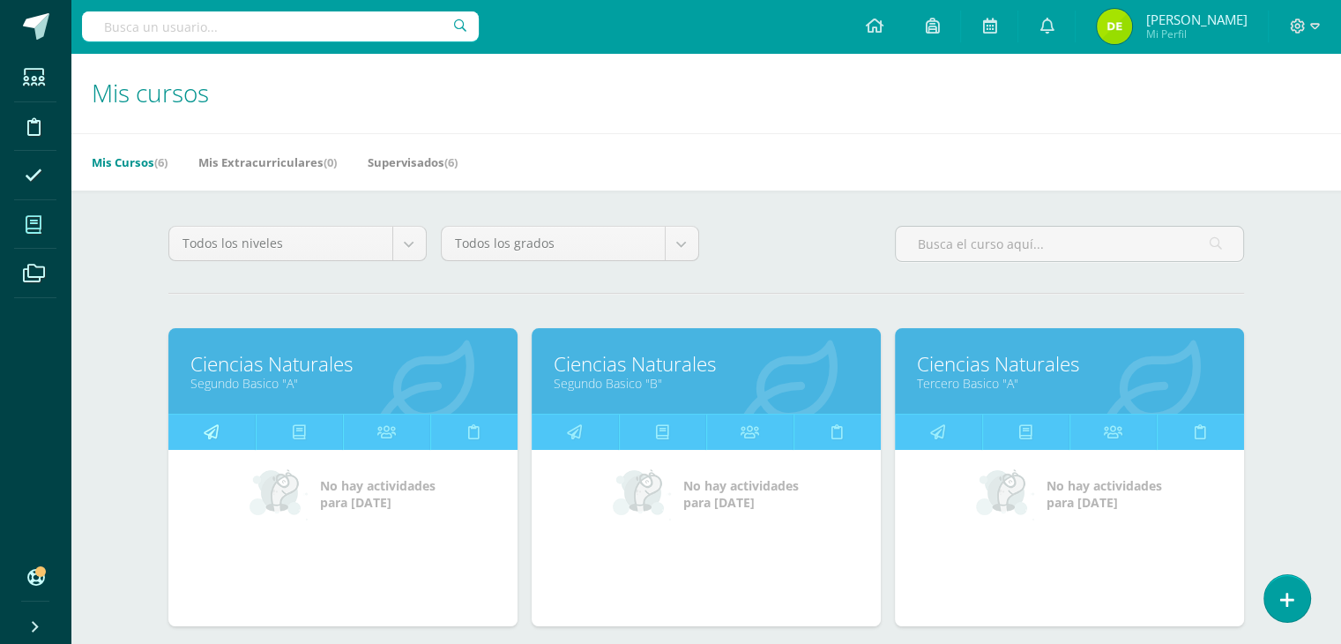
click at [220, 425] on link at bounding box center [211, 431] width 87 height 35
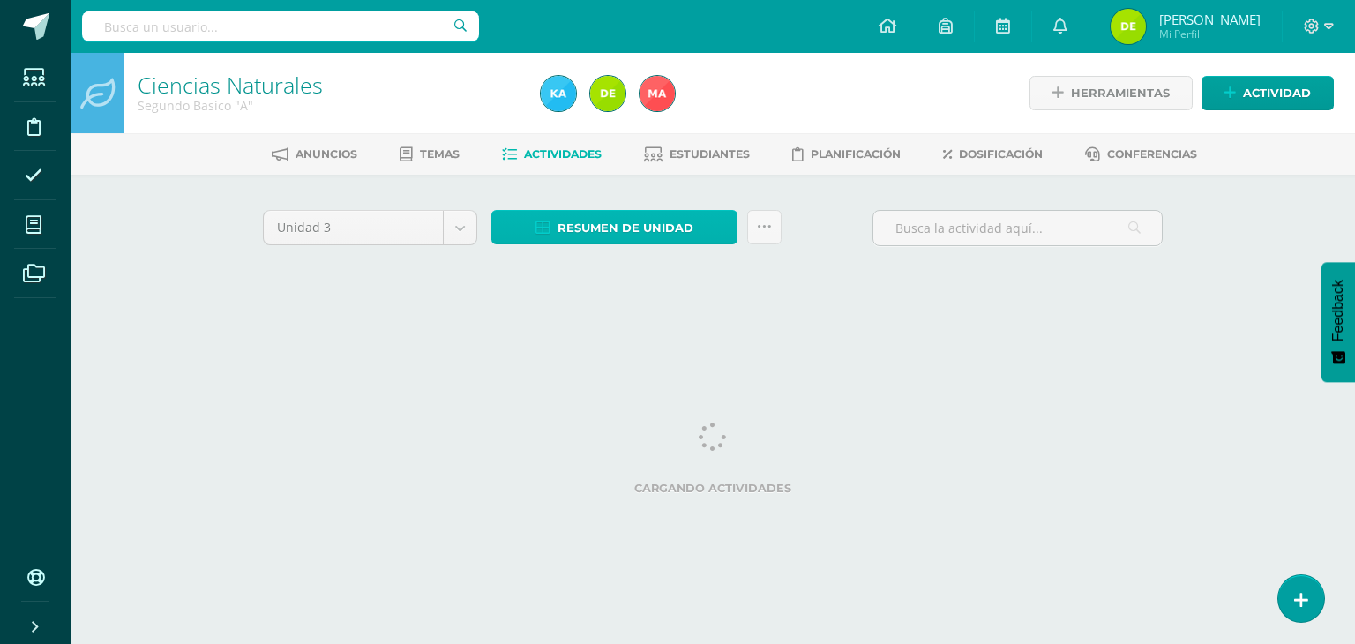
click at [646, 228] on span "Resumen de unidad" at bounding box center [625, 228] width 136 height 33
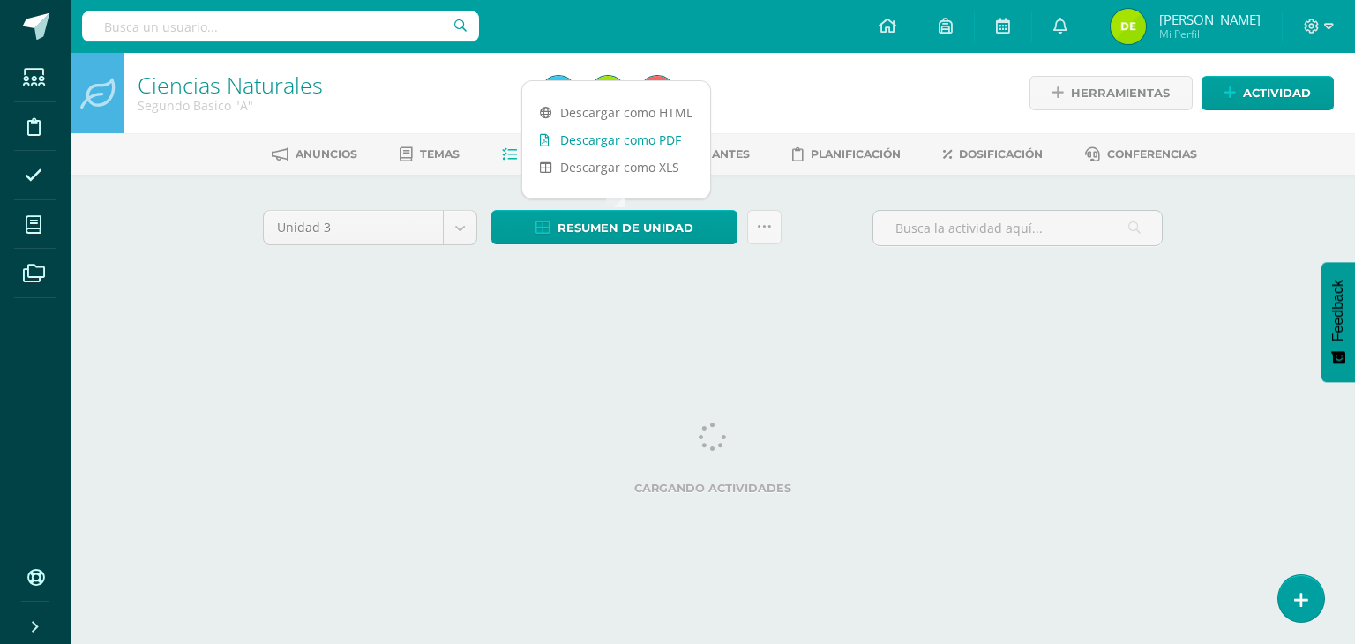
click at [636, 148] on link "Descargar como PDF" at bounding box center [616, 139] width 188 height 27
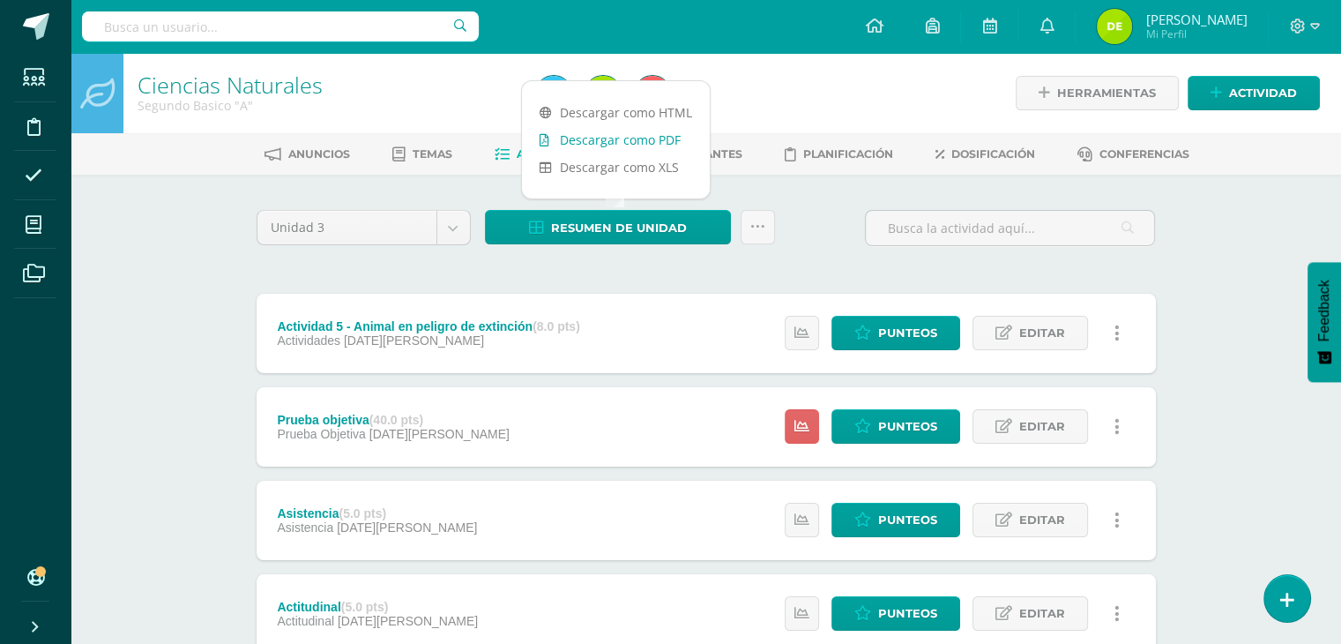
click at [648, 136] on link "Descargar como PDF" at bounding box center [616, 139] width 188 height 27
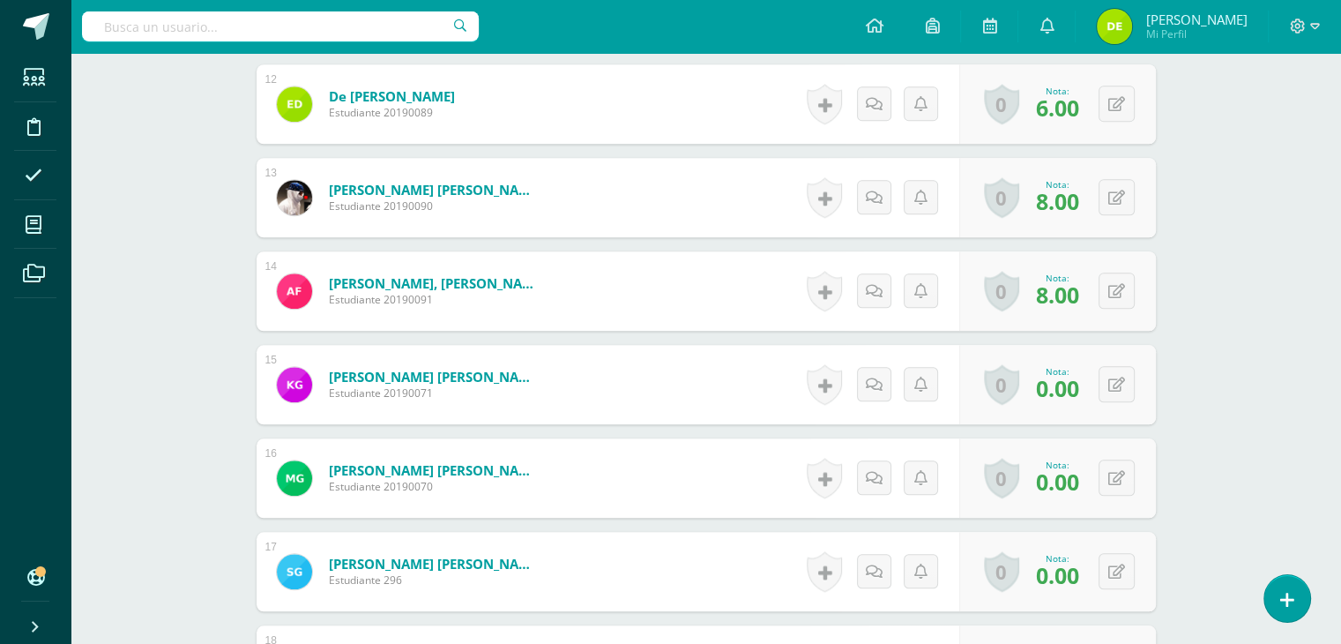
scroll to position [1567, 0]
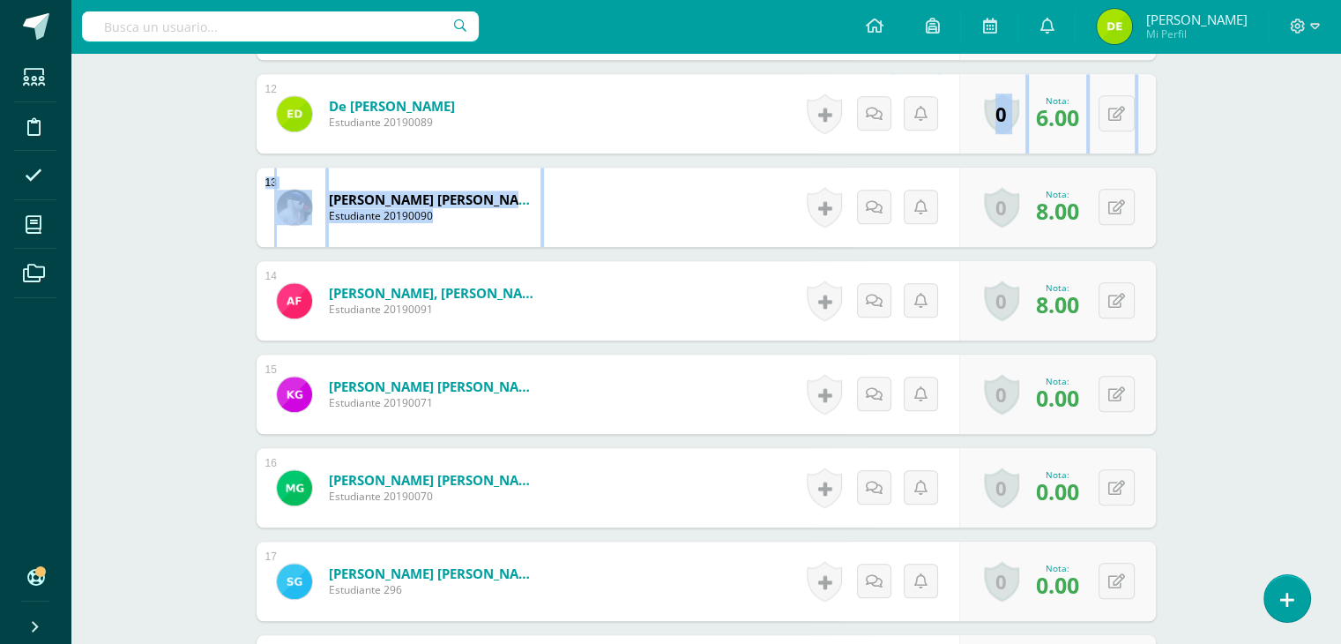
drag, startPoint x: 1353, startPoint y: 264, endPoint x: 1352, endPoint y: 175, distance: 88.2
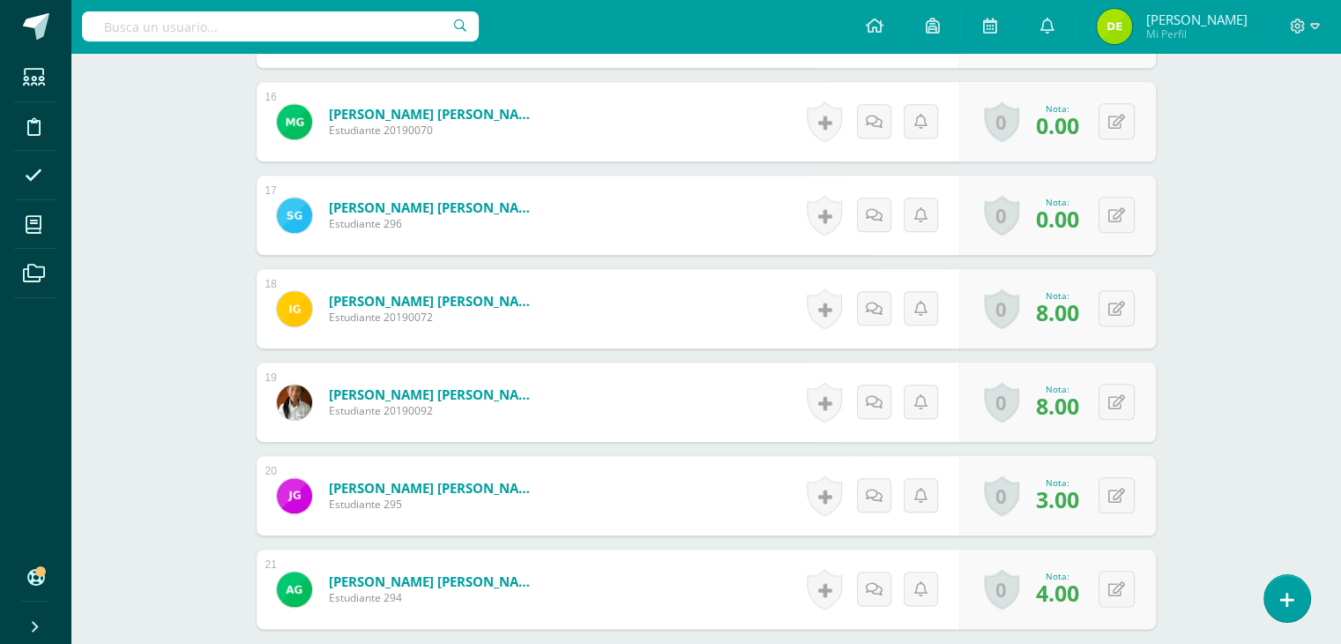
scroll to position [1711, 0]
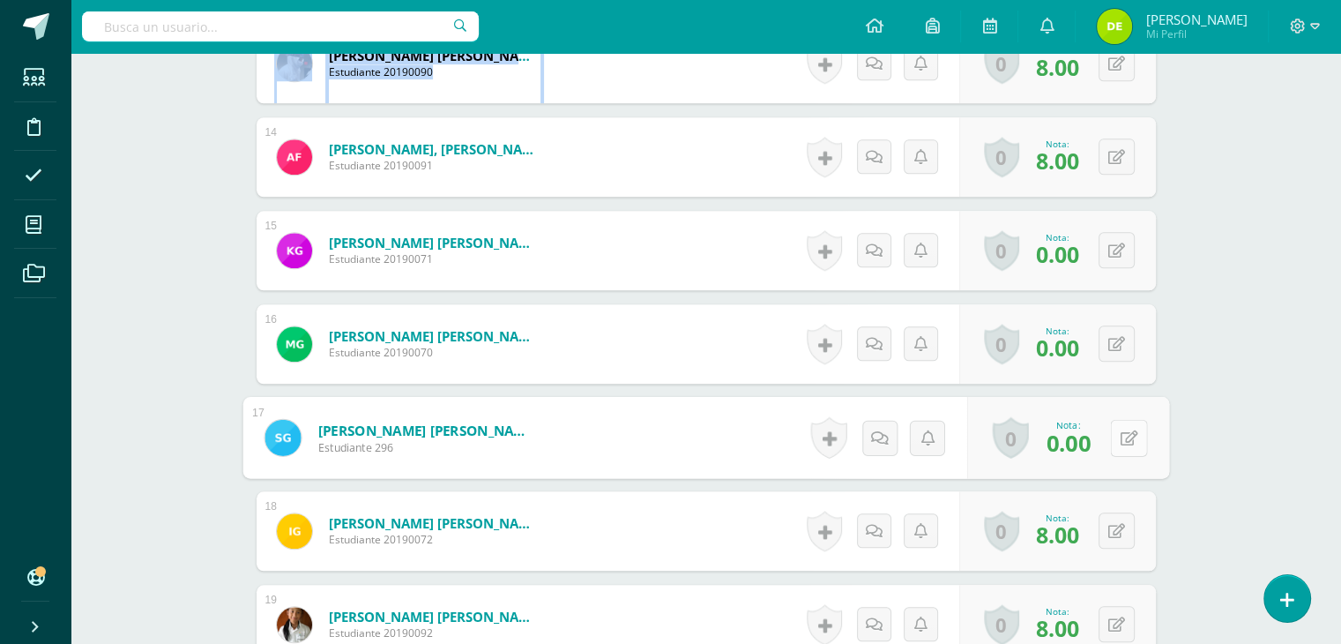
click at [1116, 437] on button at bounding box center [1128, 437] width 37 height 37
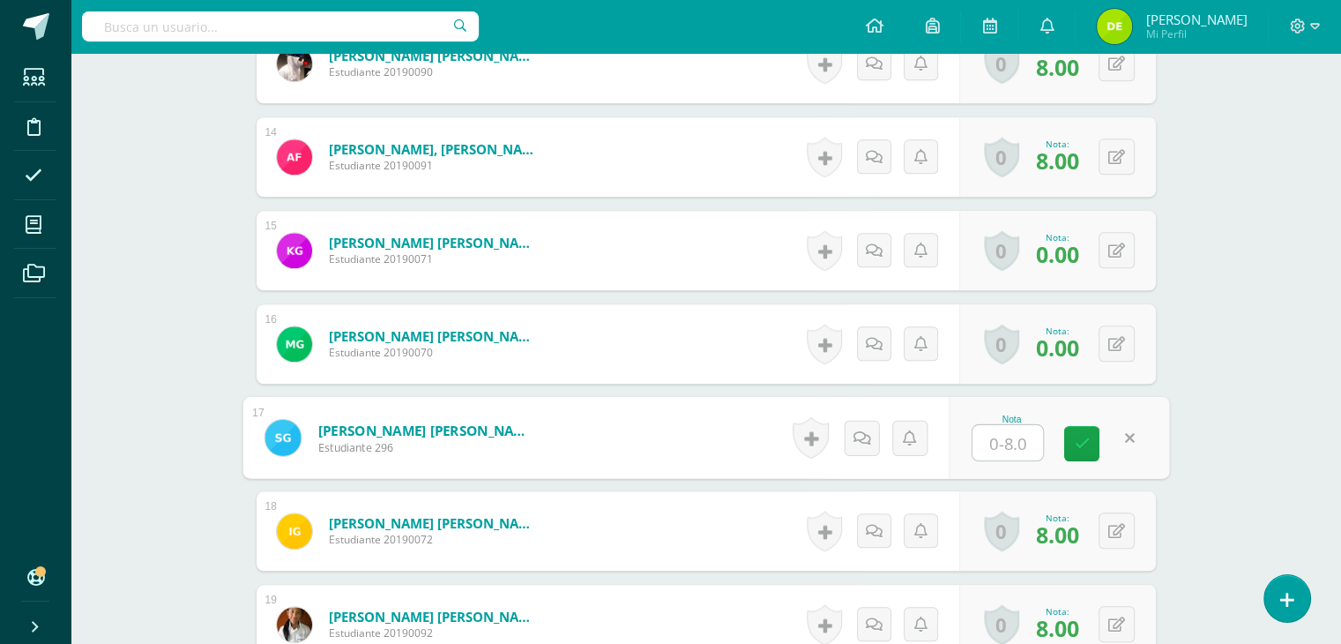
type input "6"
click at [1083, 444] on icon at bounding box center [1082, 443] width 16 height 15
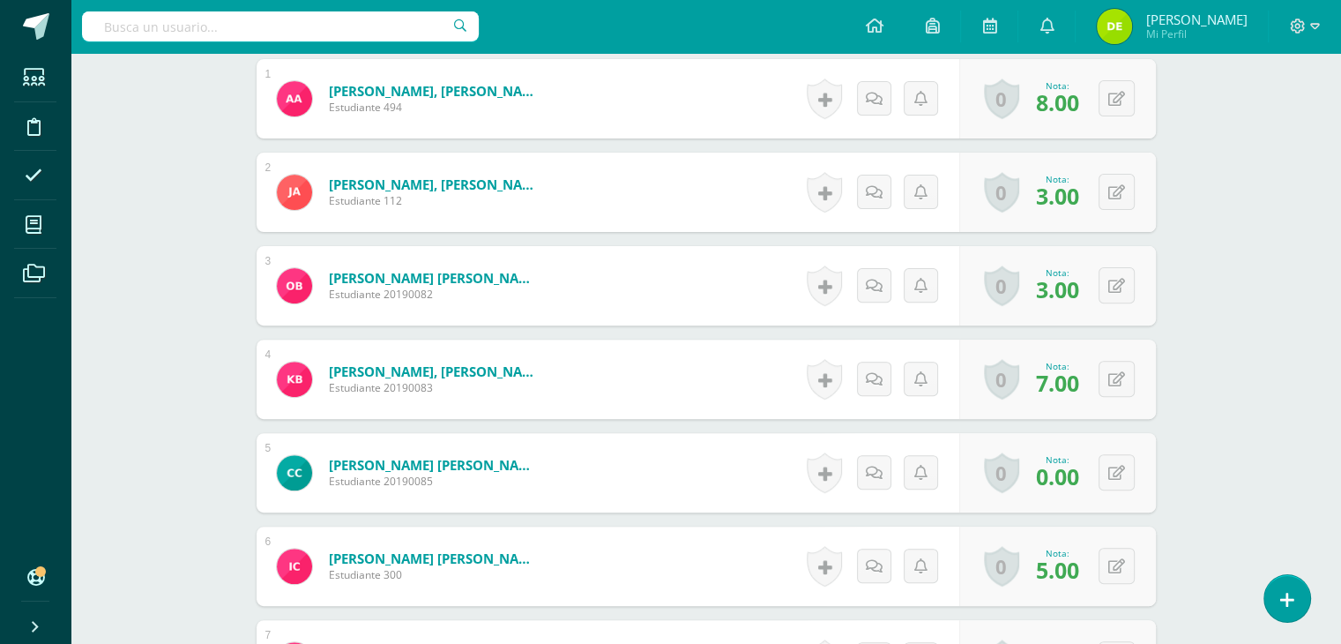
scroll to position [0, 0]
